Goal: Task Accomplishment & Management: Complete application form

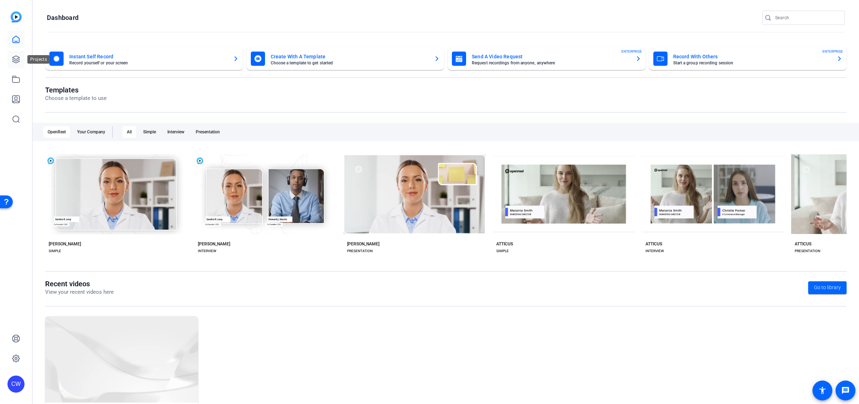
click at [20, 56] on icon at bounding box center [16, 59] width 9 height 9
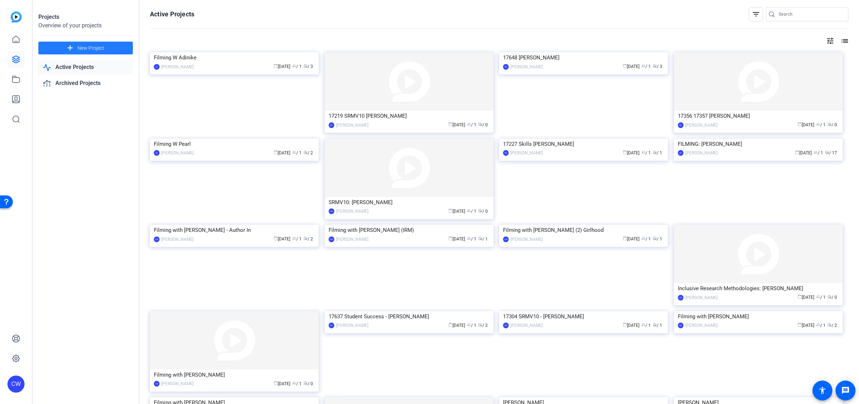
click at [106, 50] on span at bounding box center [85, 47] width 95 height 17
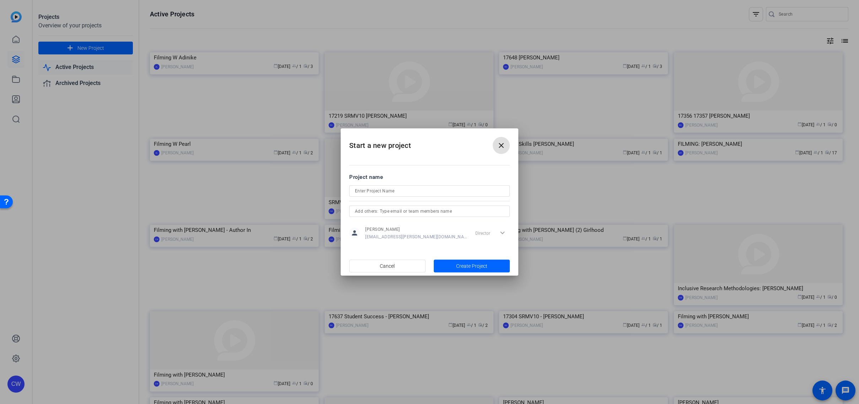
click at [389, 190] on input at bounding box center [429, 191] width 149 height 9
drag, startPoint x: 409, startPoint y: 189, endPoint x: 375, endPoint y: 189, distance: 33.4
click at [375, 189] on input "SRMV10: [PERSON_NAME]" at bounding box center [429, 191] width 149 height 9
paste input "M."
type input "SRMV10: [PERSON_NAME]"
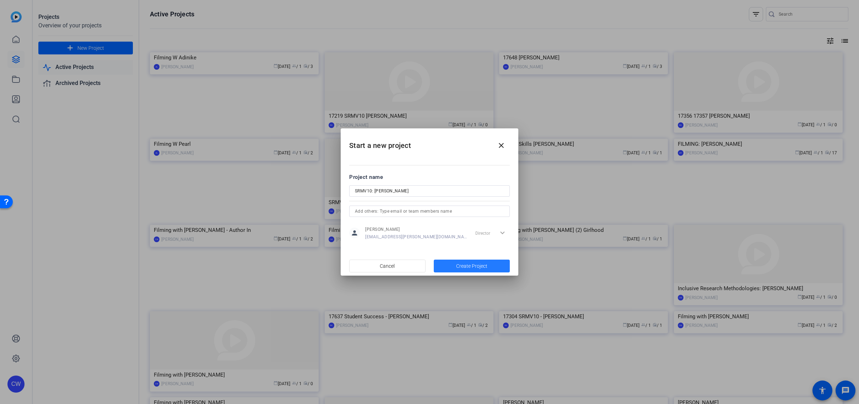
click at [457, 266] on span "Create Project" at bounding box center [471, 265] width 31 height 7
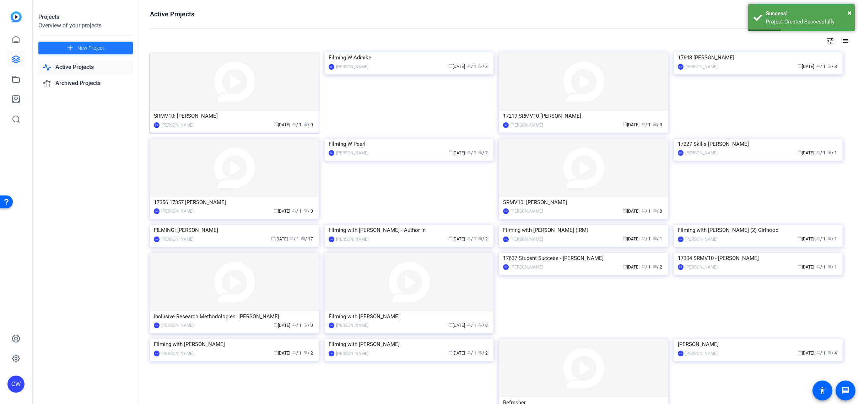
click at [262, 95] on img at bounding box center [234, 81] width 169 height 58
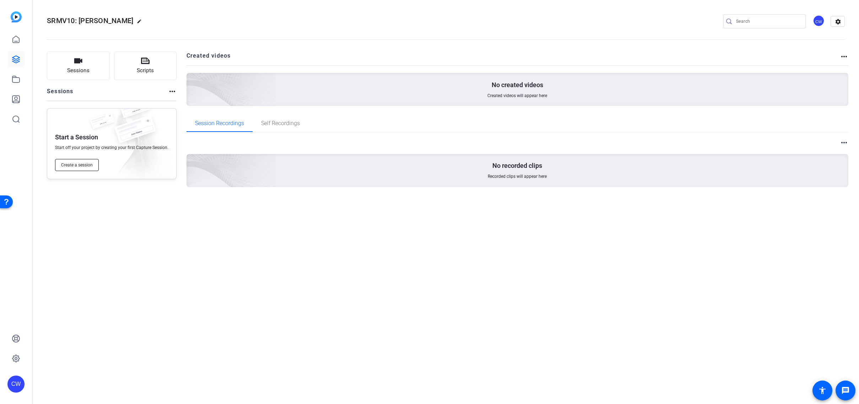
click at [90, 169] on button "Create a session" at bounding box center [77, 165] width 44 height 12
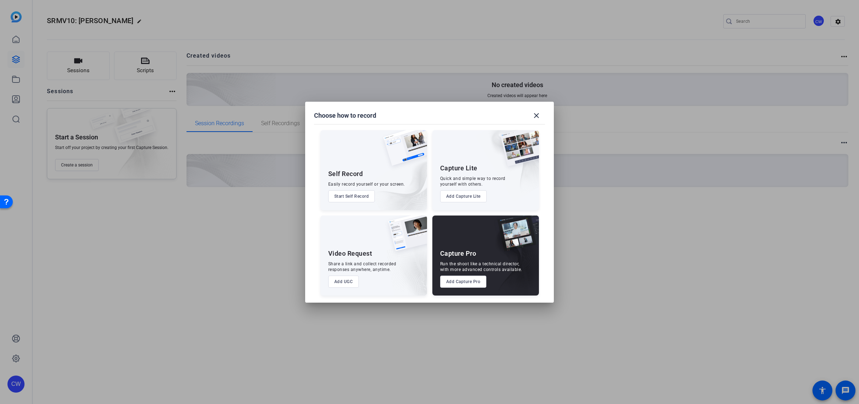
click at [469, 282] on button "Add Capture Pro" at bounding box center [463, 281] width 47 height 12
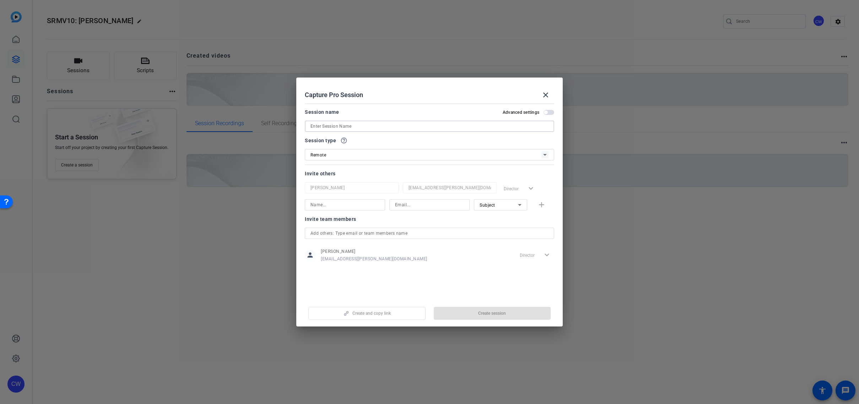
click at [353, 126] on input at bounding box center [430, 126] width 238 height 9
paste input "[PERSON_NAME]"
type input "[PERSON_NAME]"
click at [352, 207] on input at bounding box center [345, 204] width 69 height 9
type input "[PERSON_NAME]"
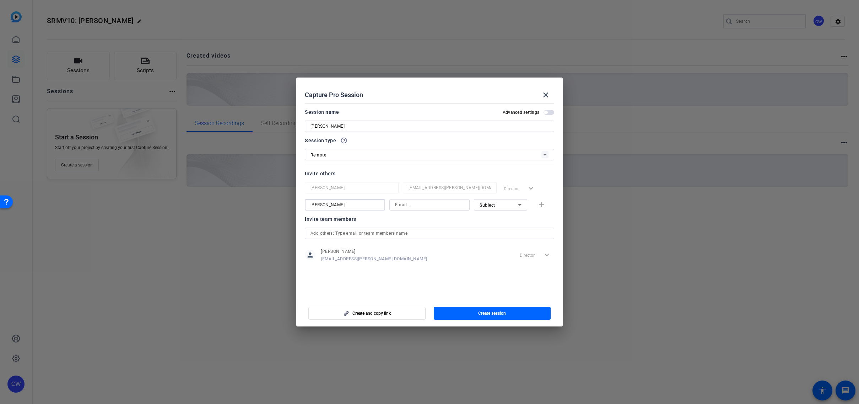
click at [418, 205] on input at bounding box center [429, 204] width 69 height 9
paste input "mailto:[PERSON_NAME][EMAIL_ADDRESS][PERSON_NAME][DOMAIN_NAME]"
drag, startPoint x: 407, startPoint y: 203, endPoint x: 389, endPoint y: 204, distance: 18.1
click at [389, 204] on div "mailto:[PERSON_NAME][EMAIL_ADDRESS][PERSON_NAME][DOMAIN_NAME]" at bounding box center [429, 204] width 80 height 11
type input "[PERSON_NAME][EMAIL_ADDRESS][PERSON_NAME][DOMAIN_NAME]"
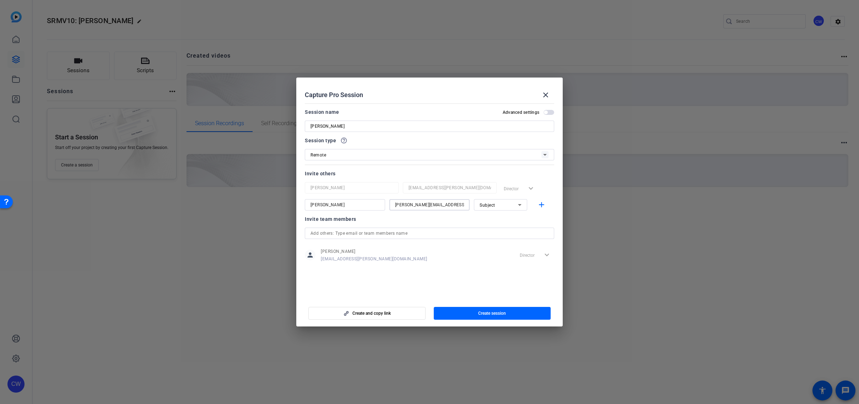
click at [518, 205] on icon at bounding box center [519, 204] width 9 height 9
click at [507, 229] on mat-option "Watcher" at bounding box center [500, 230] width 53 height 11
click at [541, 205] on mat-icon "add" at bounding box center [541, 204] width 9 height 9
drag, startPoint x: 351, startPoint y: 125, endPoint x: 308, endPoint y: 122, distance: 43.1
click at [308, 122] on div "[PERSON_NAME]" at bounding box center [429, 125] width 249 height 11
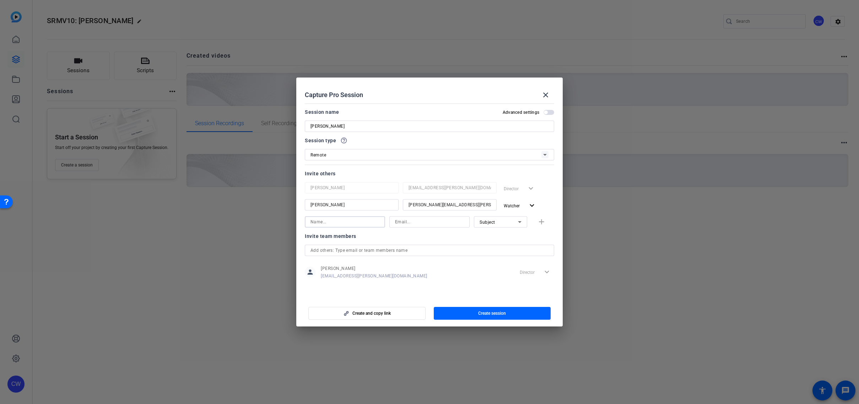
click at [339, 222] on input at bounding box center [345, 221] width 69 height 9
type input "[PERSON_NAME]"
click at [397, 223] on input at bounding box center [429, 221] width 69 height 9
click at [491, 226] on div "Subject" at bounding box center [501, 221] width 42 height 11
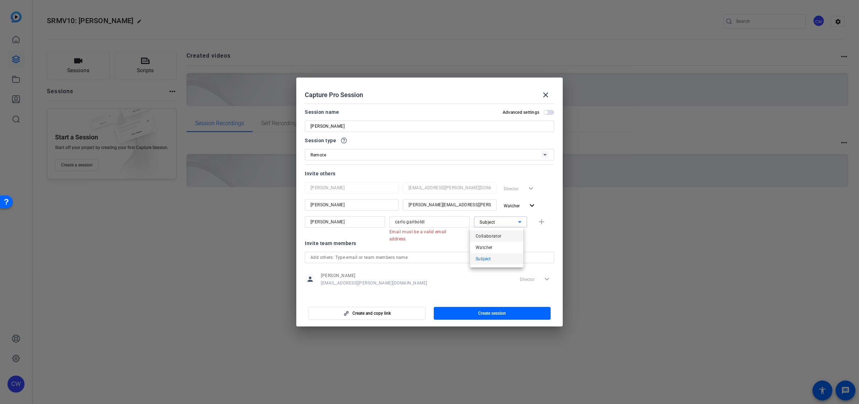
click at [494, 236] on span "Collaborator" at bounding box center [489, 236] width 26 height 9
click at [445, 222] on input "carlo.gariboldi" at bounding box center [429, 221] width 69 height 9
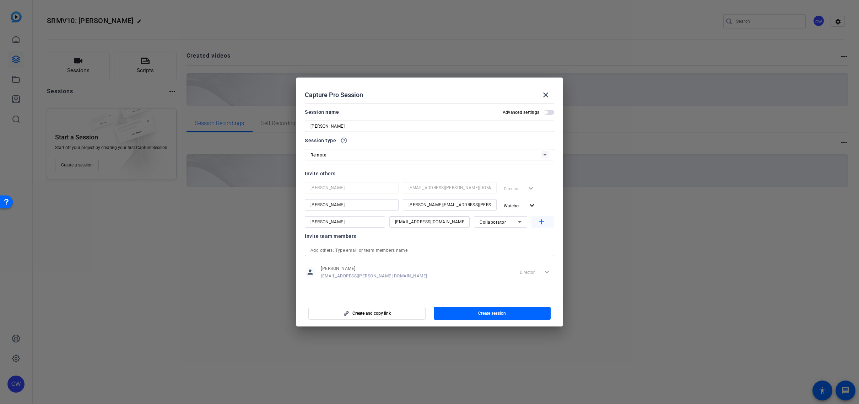
type input "[EMAIL_ADDRESS][DOMAIN_NAME]"
click at [541, 222] on mat-icon "add" at bounding box center [541, 221] width 9 height 9
click at [317, 238] on input at bounding box center [345, 238] width 69 height 9
paste input "[PERSON_NAME]"
type input "[PERSON_NAME]"
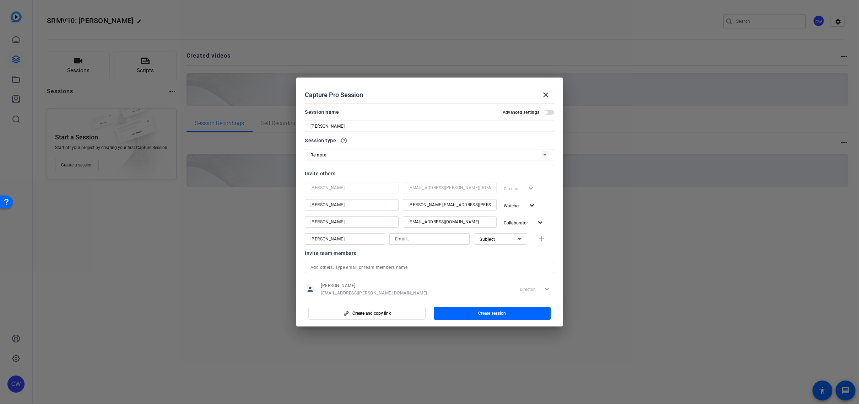
click at [404, 240] on input at bounding box center [429, 238] width 69 height 9
paste input "mailto:[EMAIL_ADDRESS][DOMAIN_NAME]"
drag, startPoint x: 405, startPoint y: 239, endPoint x: 389, endPoint y: 238, distance: 15.7
click at [389, 239] on div "mailto:[EMAIL_ADDRESS][DOMAIN_NAME]" at bounding box center [429, 238] width 80 height 11
type input "[EMAIL_ADDRESS][DOMAIN_NAME]"
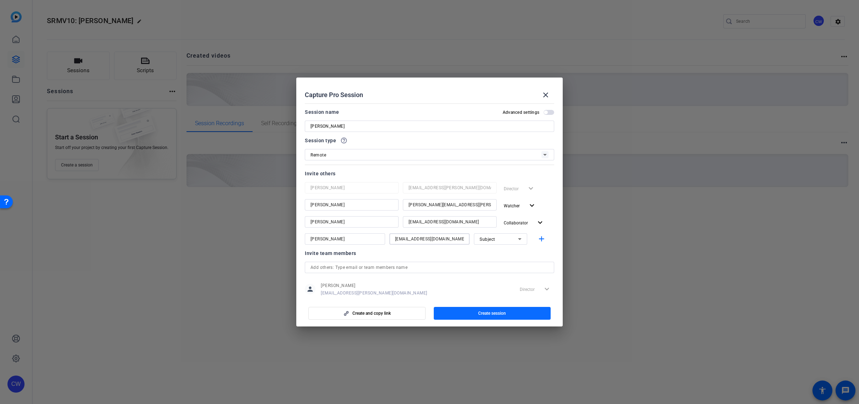
click at [488, 313] on span "Create session" at bounding box center [492, 313] width 28 height 6
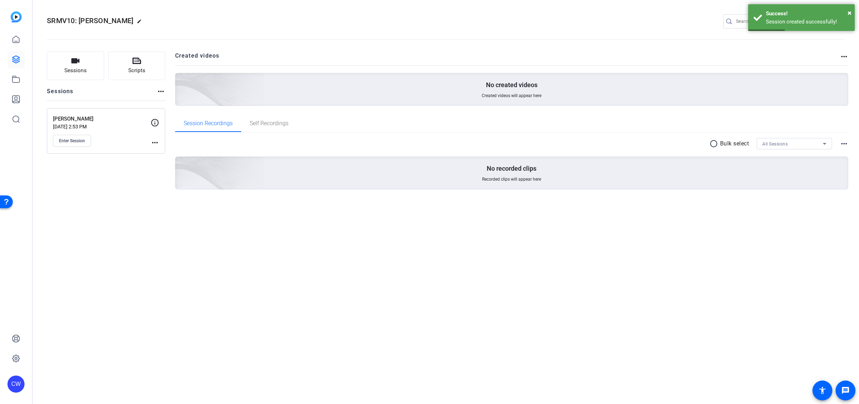
click at [153, 143] on mat-icon "more_horiz" at bounding box center [155, 142] width 9 height 9
click at [158, 151] on span "Edit Session" at bounding box center [172, 153] width 32 height 9
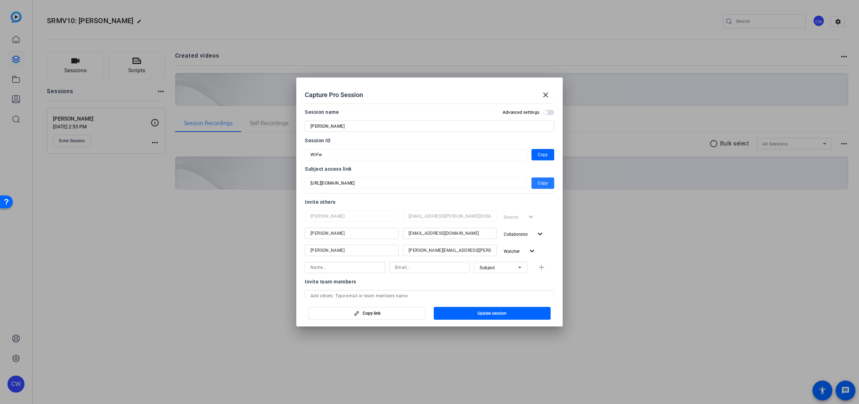
drag, startPoint x: 541, startPoint y: 184, endPoint x: 536, endPoint y: 182, distance: 5.2
click at [541, 184] on span "Copy" at bounding box center [543, 183] width 10 height 9
click at [539, 156] on span "Copy" at bounding box center [543, 154] width 10 height 9
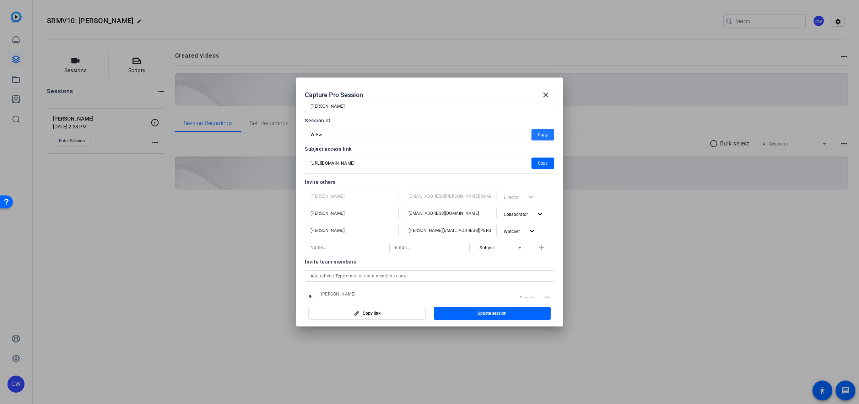
scroll to position [43, 0]
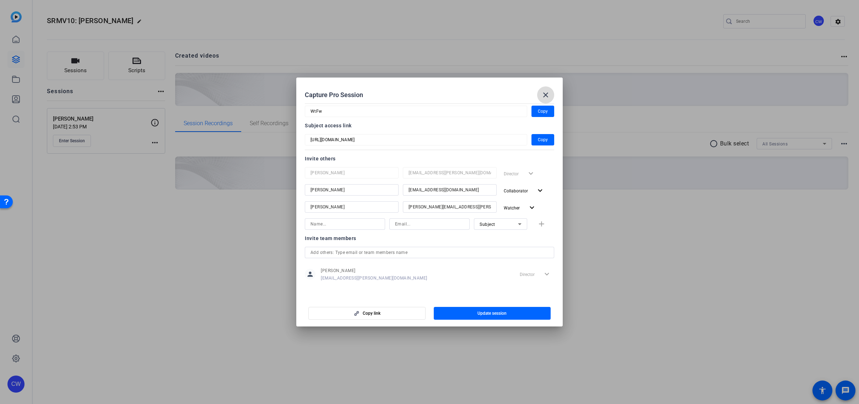
click at [548, 95] on mat-icon "close" at bounding box center [545, 95] width 9 height 9
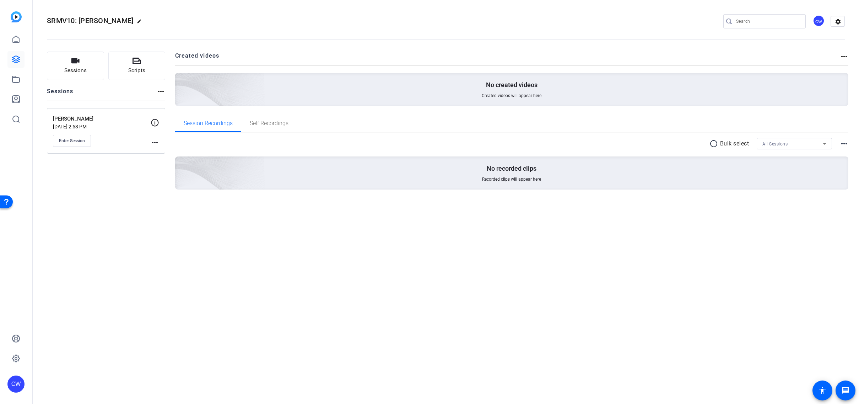
click at [155, 142] on mat-icon "more_horiz" at bounding box center [155, 142] width 9 height 9
click at [162, 154] on span "Edit Session" at bounding box center [172, 153] width 32 height 9
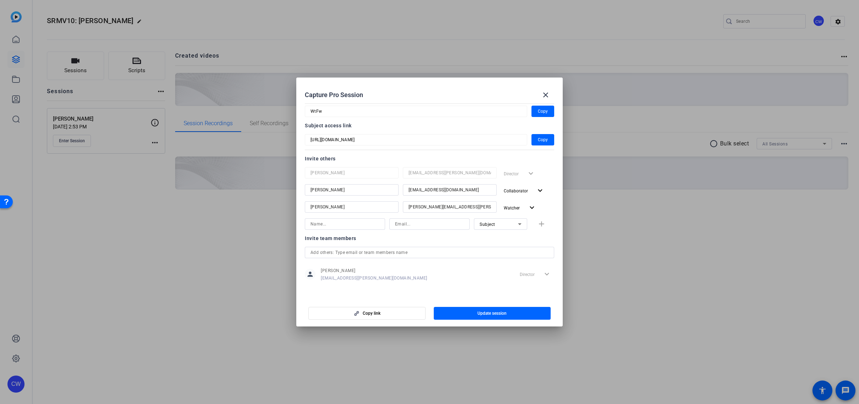
click at [361, 225] on input at bounding box center [345, 224] width 69 height 9
paste input "WtFw"
type input "WtFw"
paste input "[PERSON_NAME]"
type input "[PERSON_NAME]"
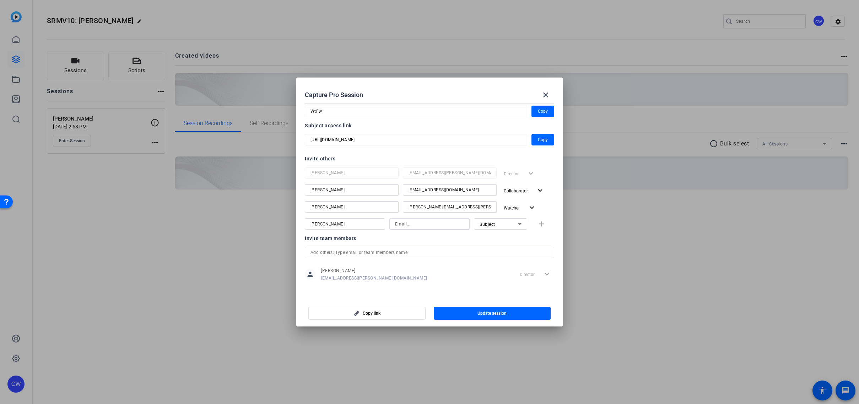
click at [410, 225] on input at bounding box center [429, 224] width 69 height 9
paste input "[EMAIL_ADDRESS][DOMAIN_NAME]"
type input "[EMAIL_ADDRESS][DOMAIN_NAME]"
click at [539, 223] on mat-icon "add" at bounding box center [541, 224] width 9 height 9
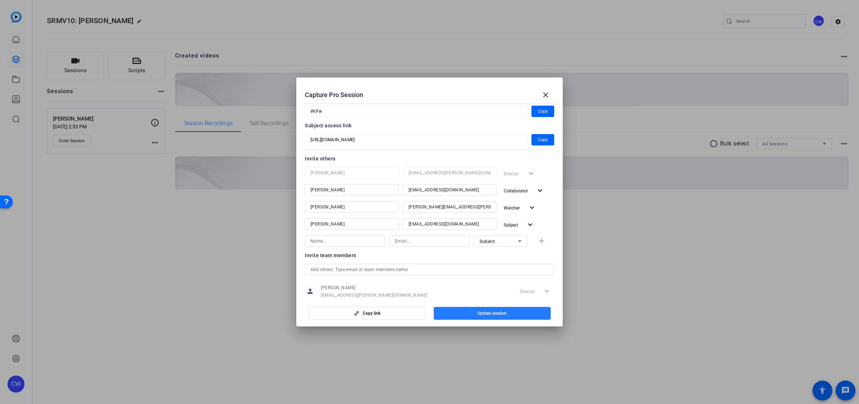
click at [495, 312] on span "Update session" at bounding box center [491, 313] width 29 height 6
